Goal: Task Accomplishment & Management: Complete application form

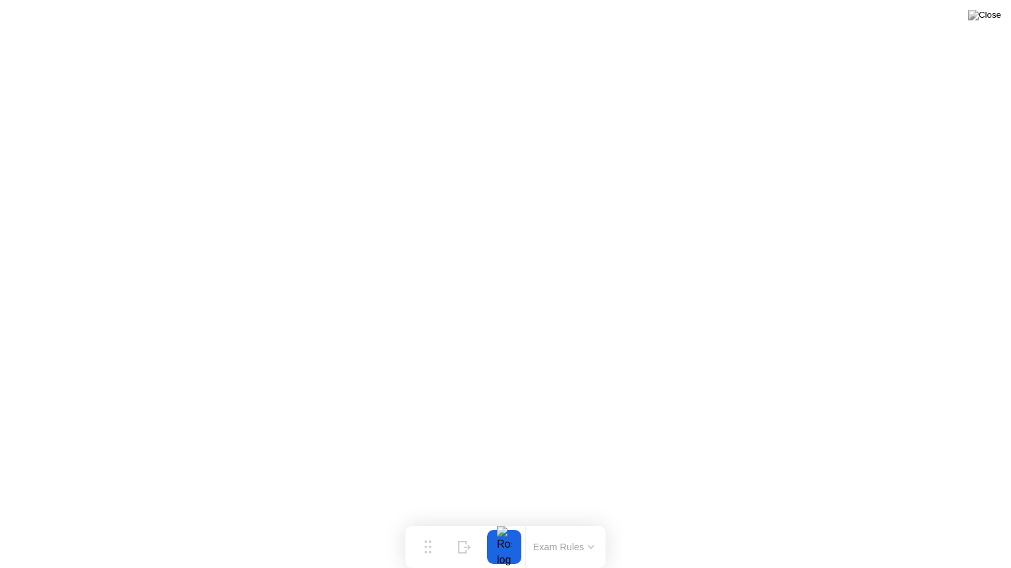
click at [995, 24] on button at bounding box center [983, 15] width 39 height 17
click at [987, 24] on button at bounding box center [983, 15] width 39 height 17
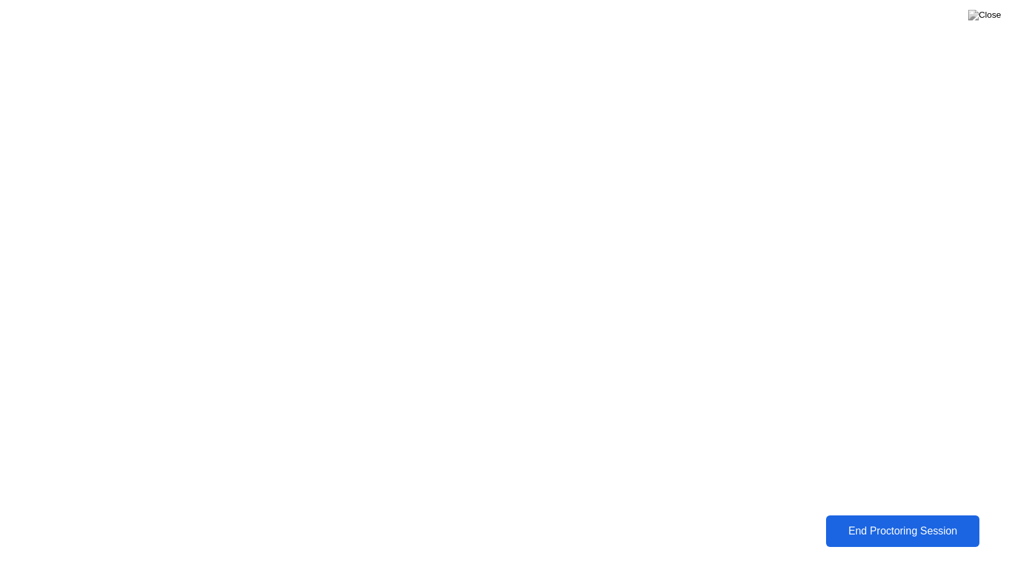
click at [865, 519] on button "End Proctoring Session" at bounding box center [903, 532] width 154 height 32
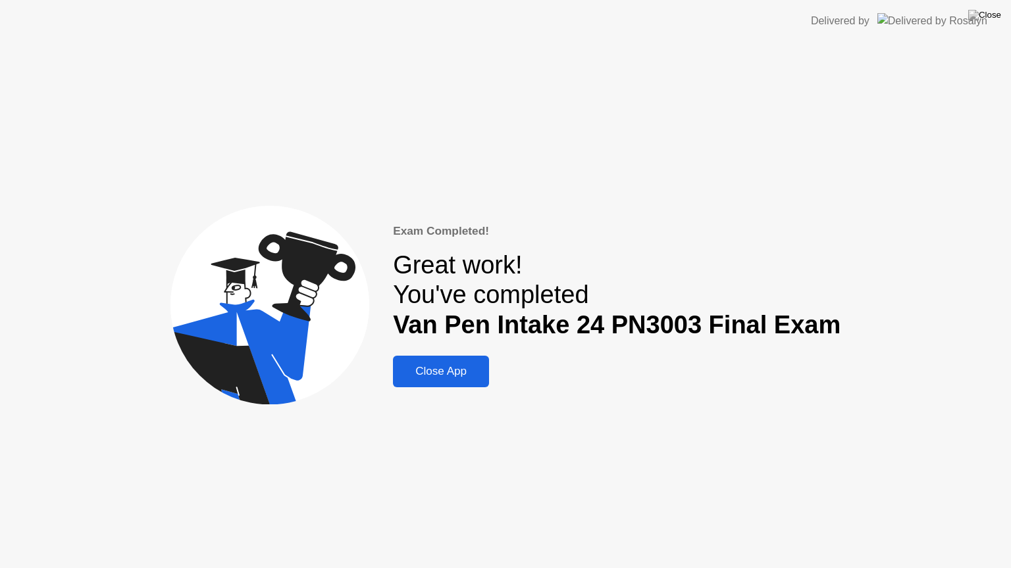
click at [445, 370] on div "Close App" at bounding box center [441, 371] width 88 height 13
